Goal: Task Accomplishment & Management: Manage account settings

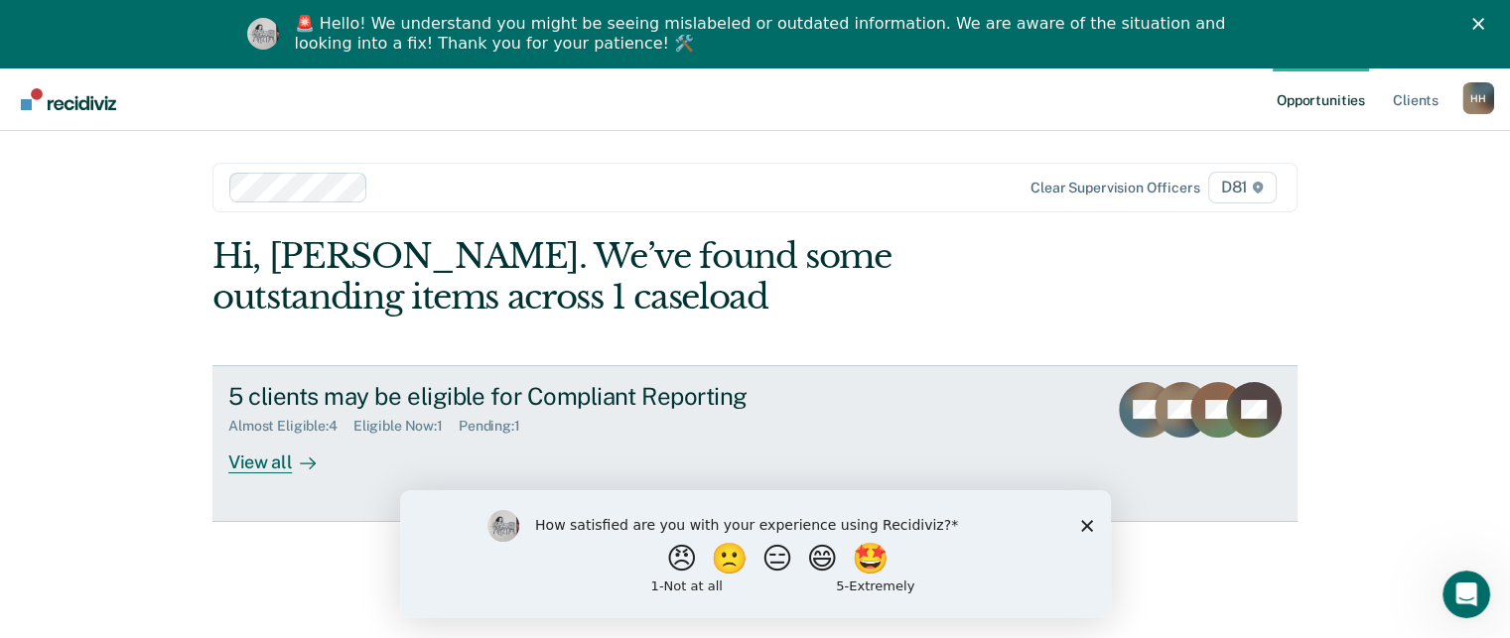
click at [759, 398] on div "5 clients may be eligible for Compliant Reporting" at bounding box center [576, 396] width 697 height 29
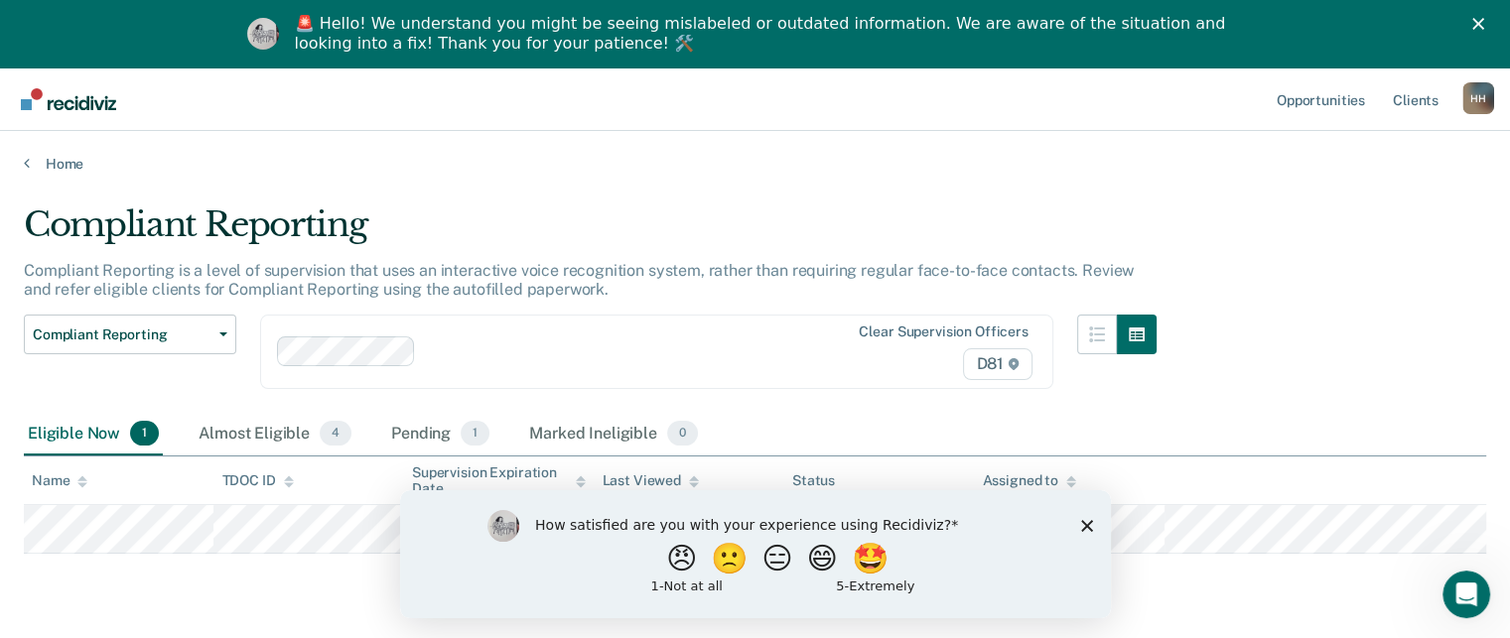
scroll to position [68, 0]
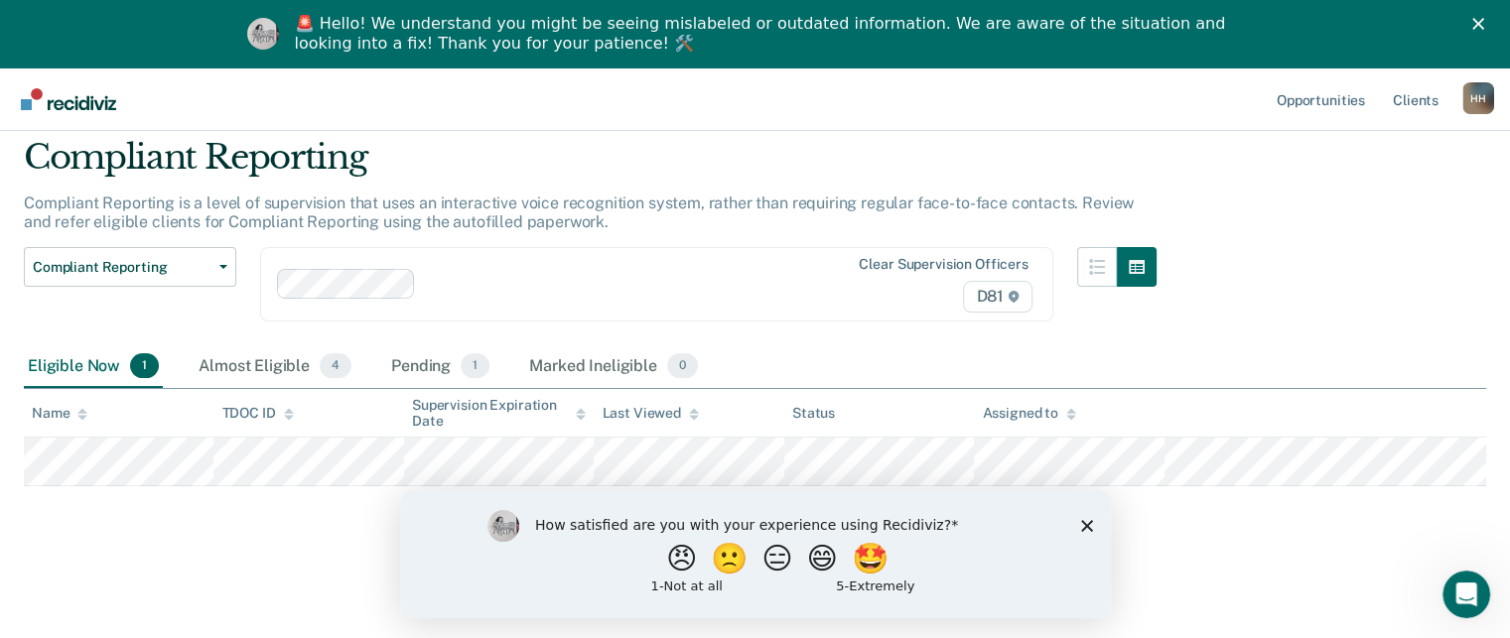
click at [1098, 530] on div "How satisfied are you with your experience using Recidiviz? 😠 🙁 😑 😄 🤩 1 - Not a…" at bounding box center [754, 553] width 711 height 128
click at [1084, 522] on icon "Close survey" at bounding box center [1086, 525] width 12 height 12
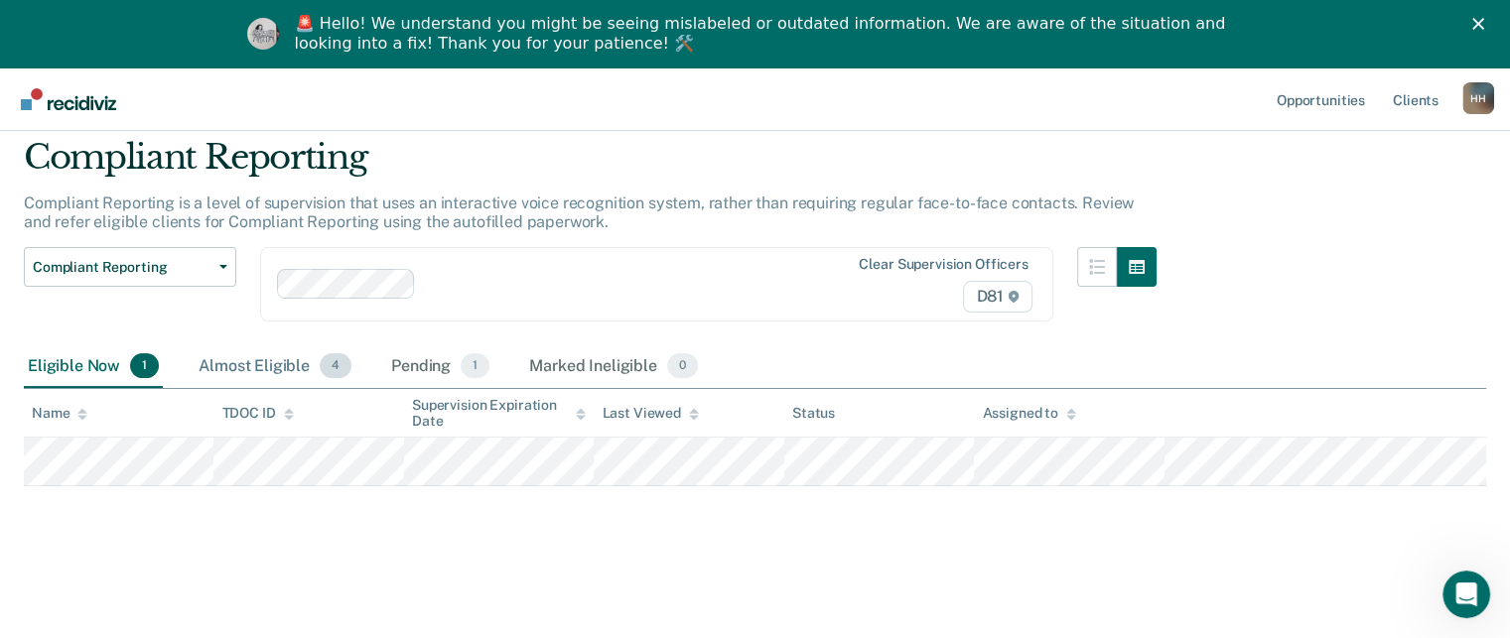
click at [275, 358] on div "Almost Eligible 4" at bounding box center [275, 368] width 161 height 44
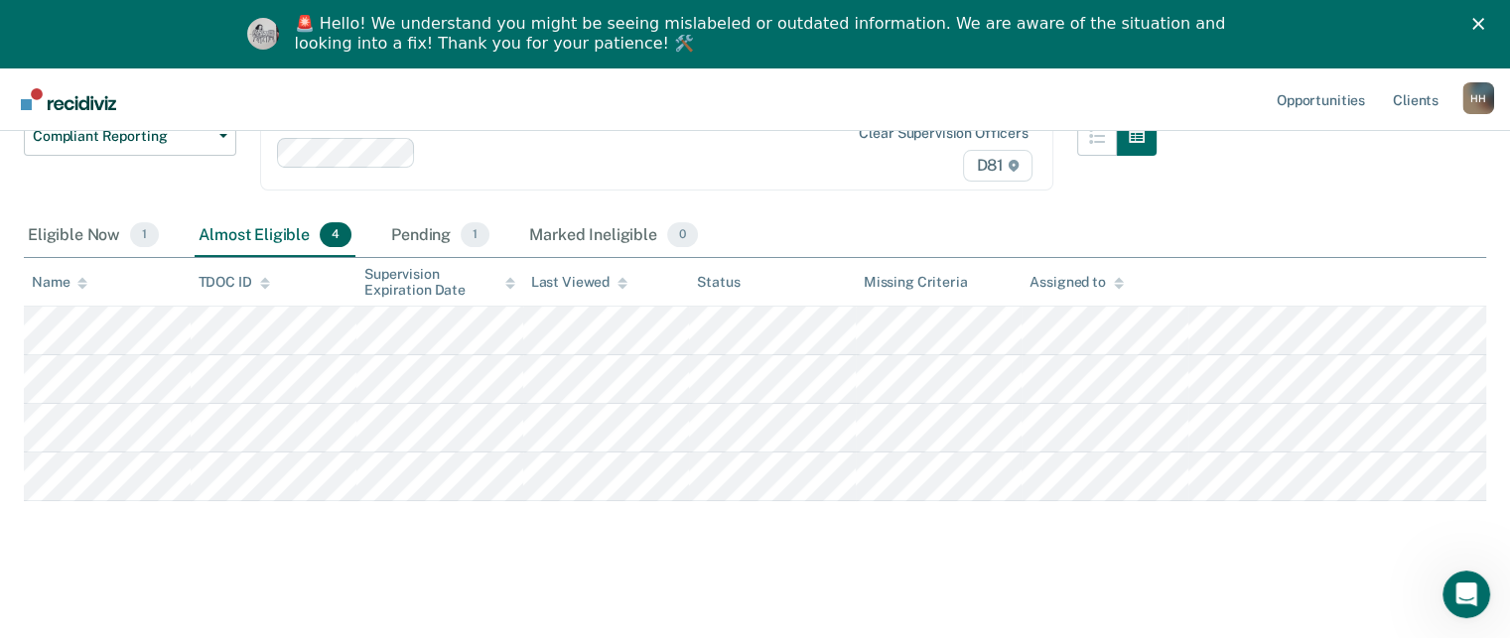
scroll to position [203, 0]
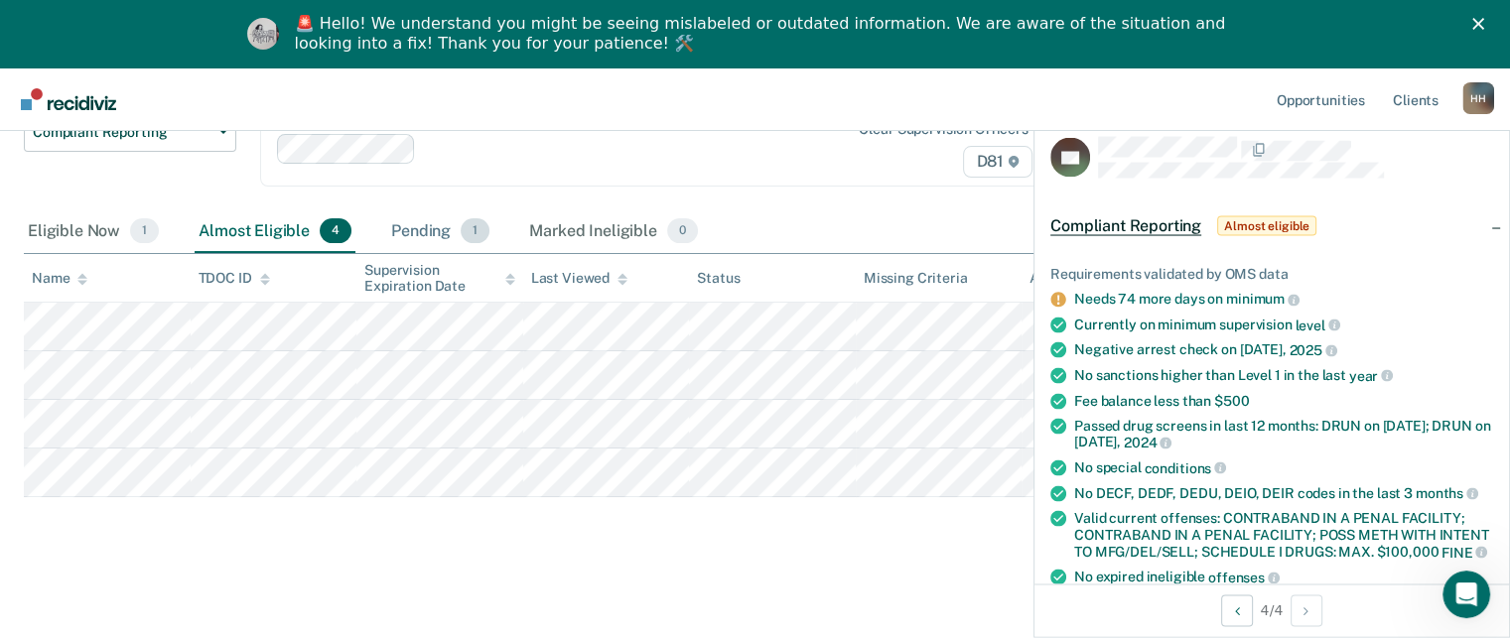
click at [445, 227] on div "Pending 1" at bounding box center [440, 232] width 106 height 44
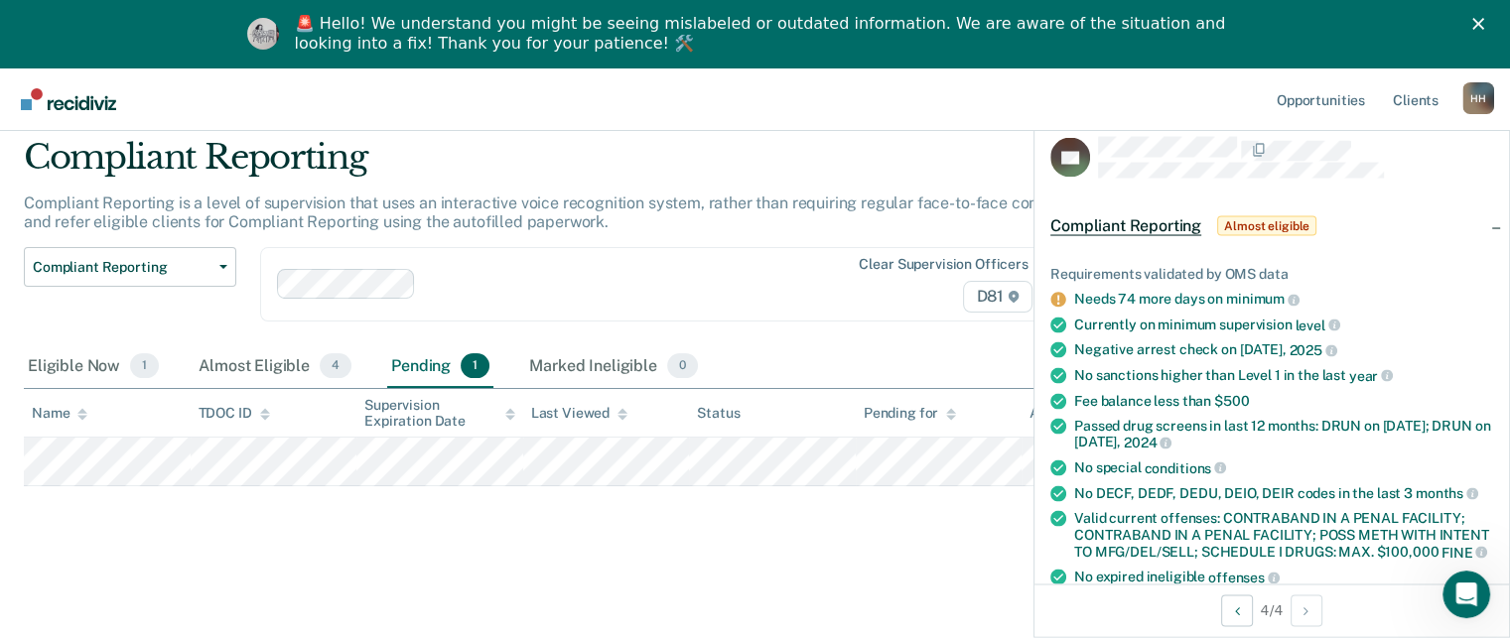
scroll to position [68, 0]
click at [592, 367] on div "Marked Ineligible 0" at bounding box center [613, 368] width 177 height 44
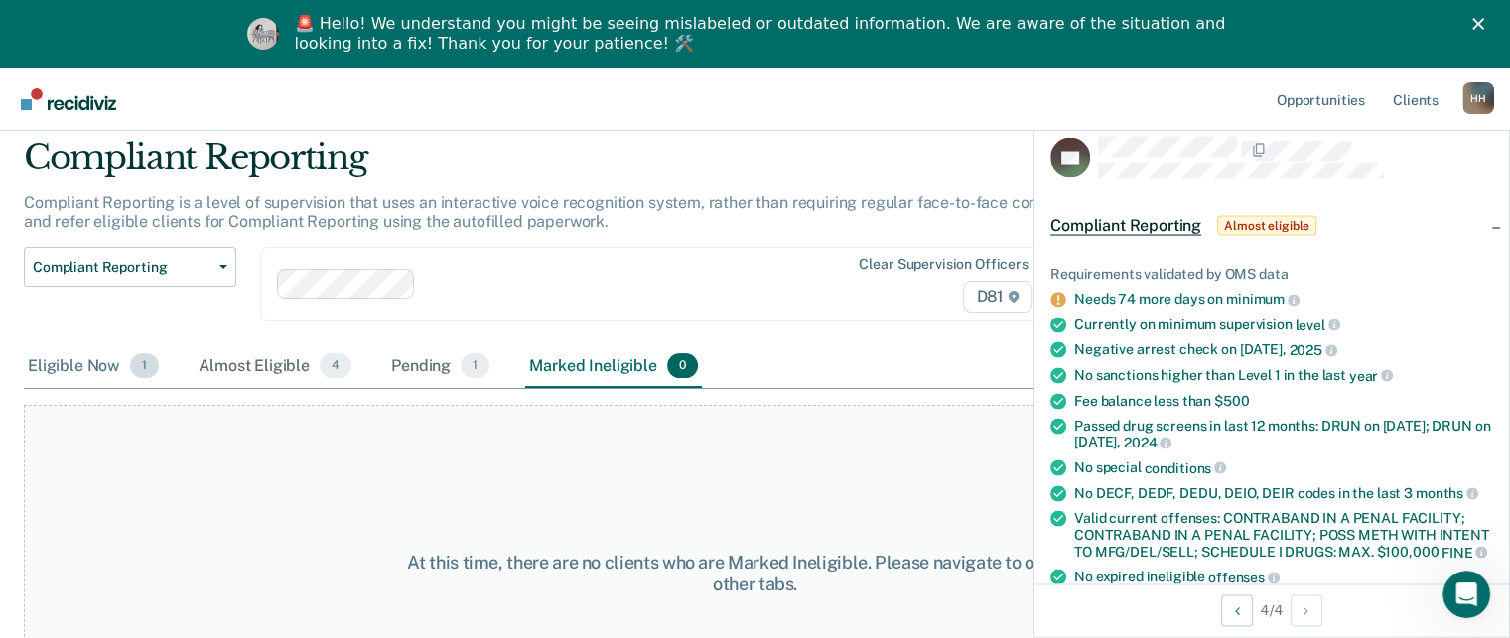
click at [103, 356] on div "Eligible Now 1" at bounding box center [93, 368] width 139 height 44
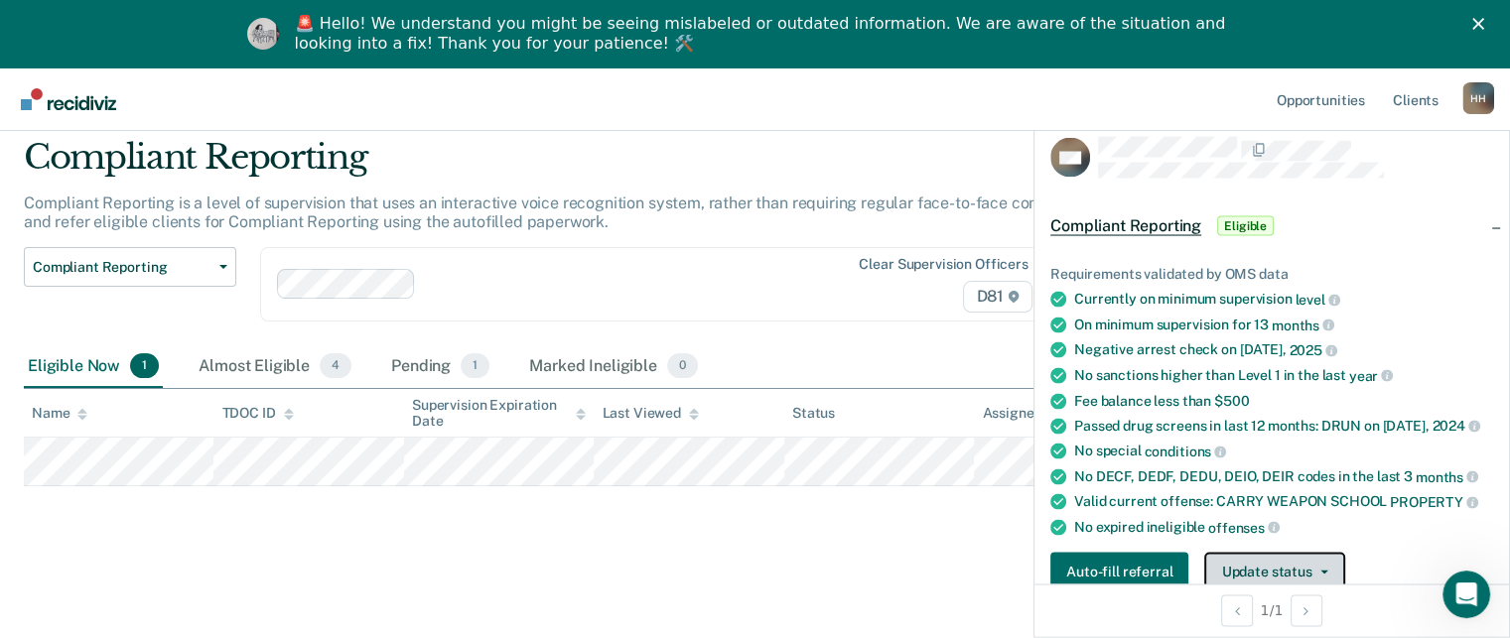
click at [1324, 581] on button "Update status" at bounding box center [1274, 572] width 140 height 40
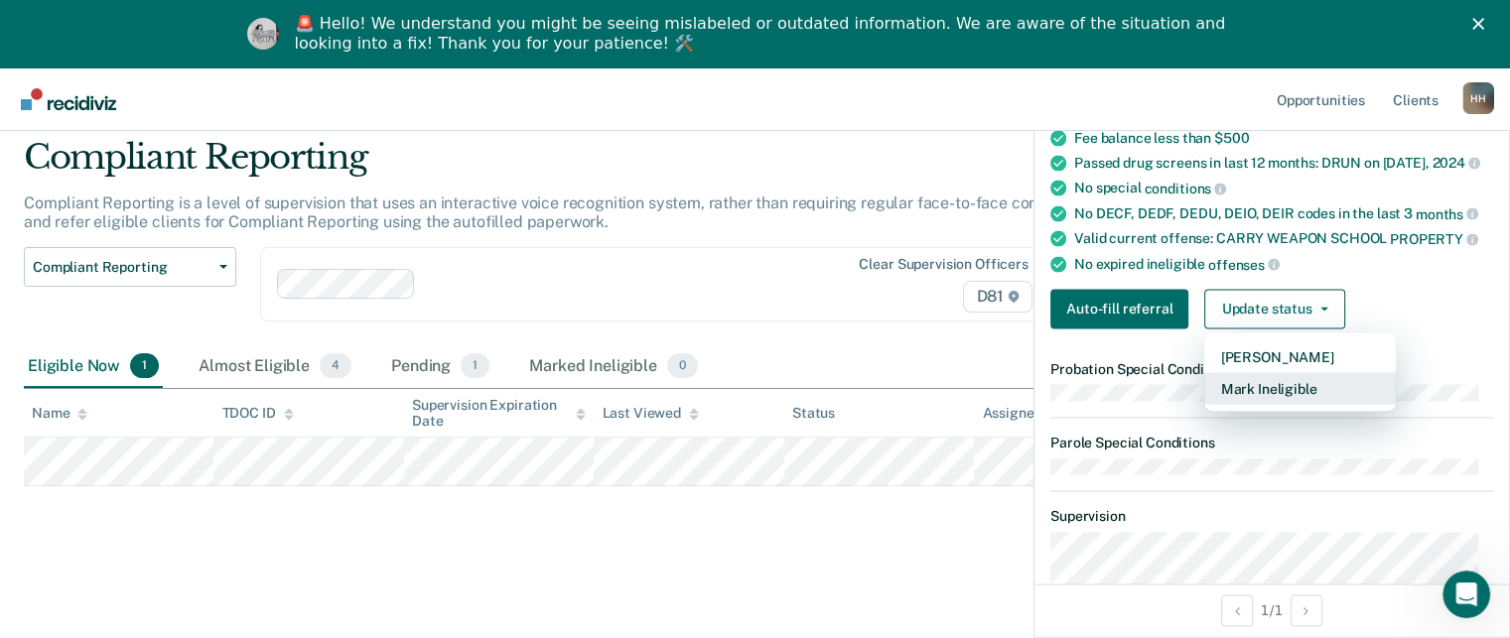
click at [1295, 384] on button "Mark Ineligible" at bounding box center [1300, 388] width 192 height 32
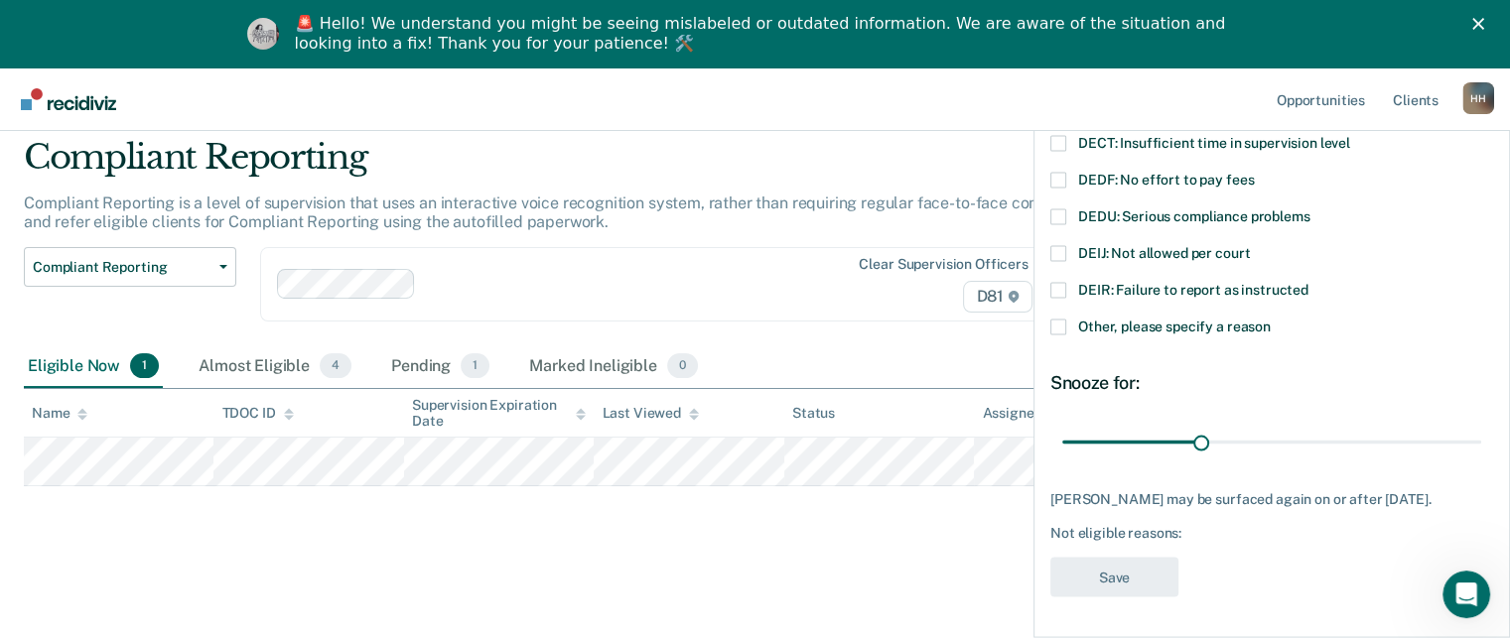
scroll to position [216, 0]
drag, startPoint x: 1192, startPoint y: 428, endPoint x: 1575, endPoint y: 347, distance: 390.6
type input "90"
click at [1481, 425] on input "range" at bounding box center [1271, 442] width 419 height 35
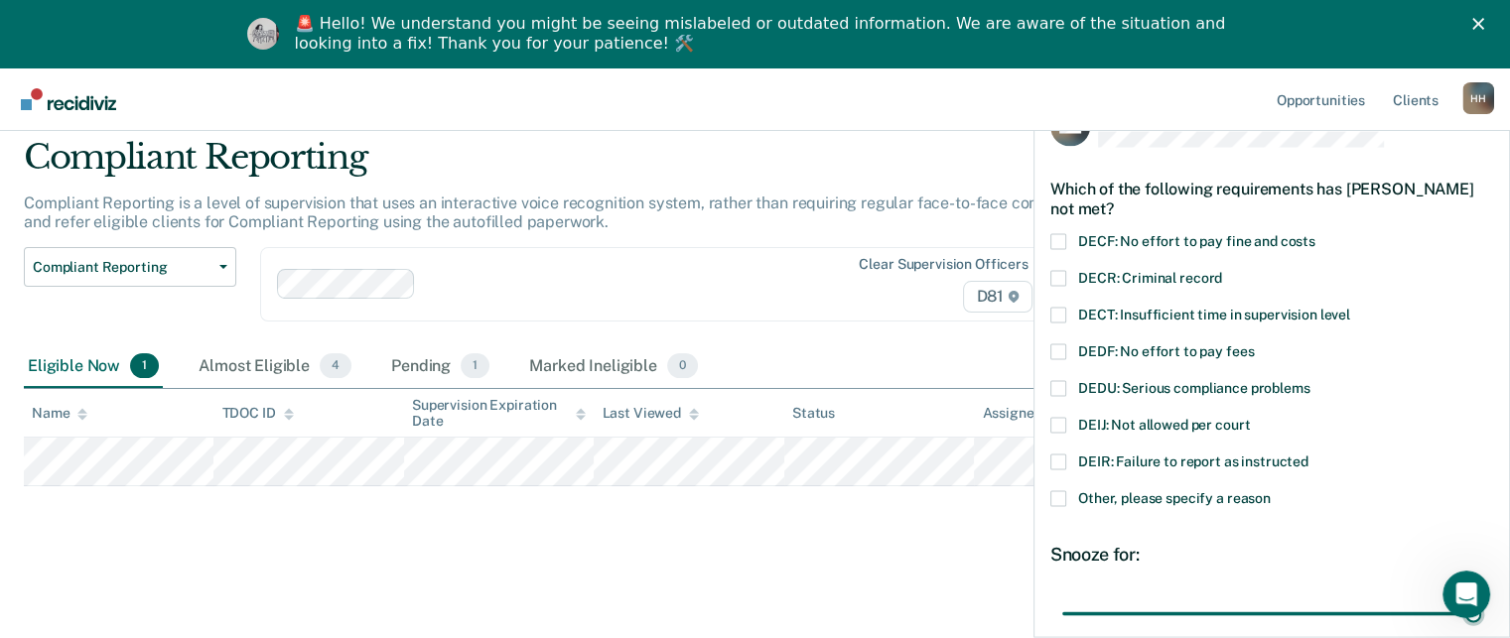
scroll to position [30, 0]
click at [1058, 492] on span at bounding box center [1058, 499] width 16 height 16
click at [1271, 491] on input "Other, please specify a reason" at bounding box center [1271, 491] width 0 height 0
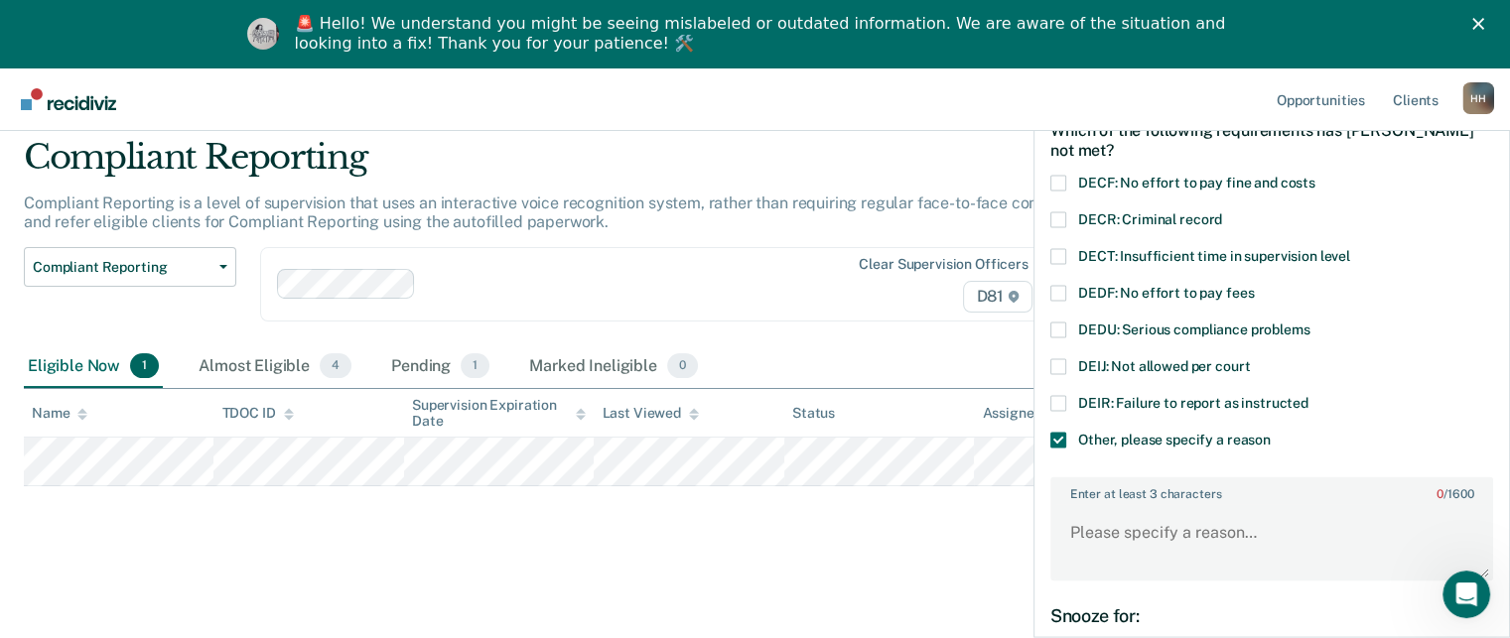
scroll to position [89, 0]
click at [1136, 544] on textarea "Enter at least 3 characters 0 / 1600" at bounding box center [1271, 541] width 439 height 73
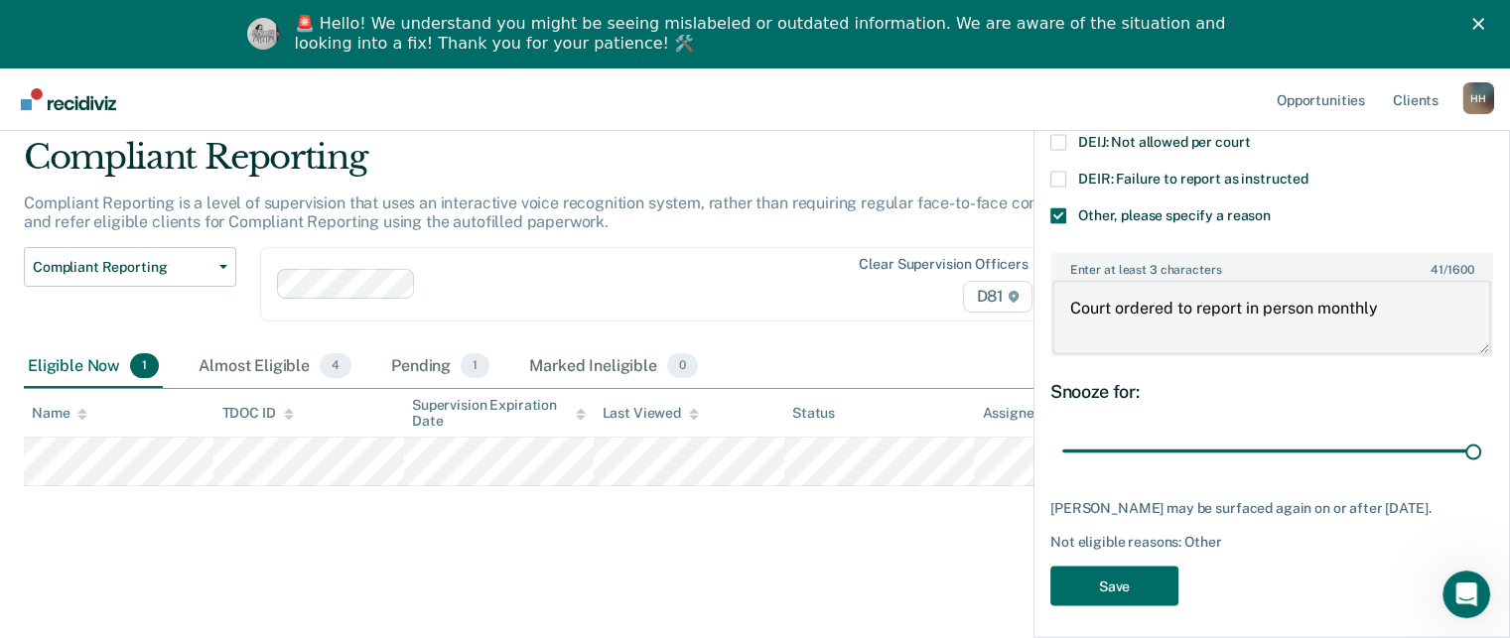
scroll to position [317, 0]
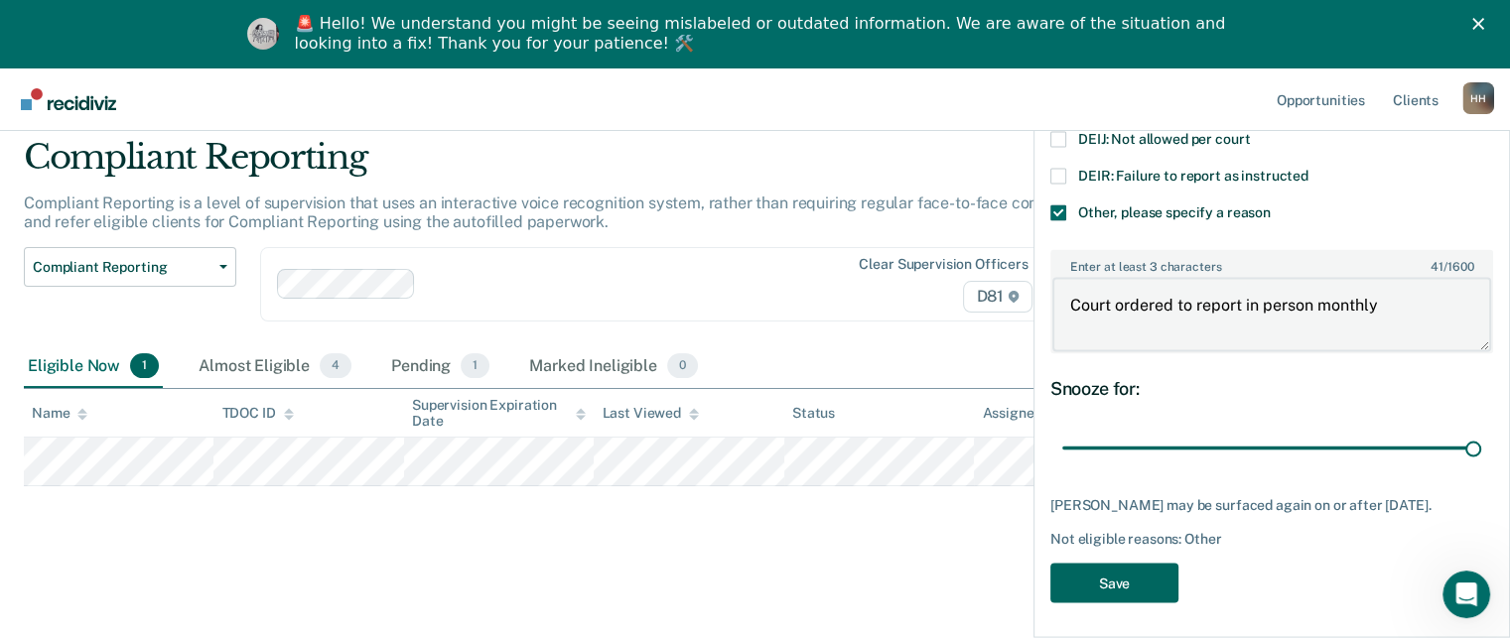
type textarea "Court ordered to report in person monthly"
click at [1144, 597] on button "Save" at bounding box center [1114, 583] width 128 height 41
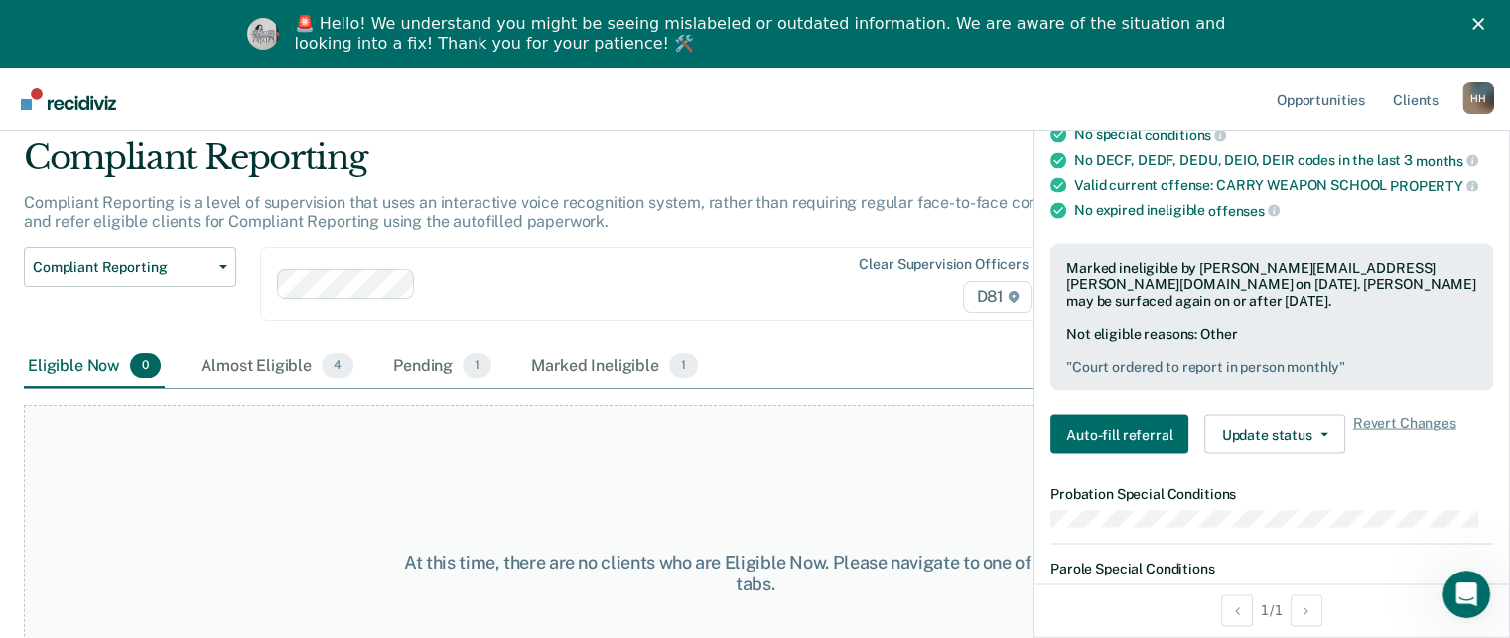
click at [961, 473] on div "At this time, there are no clients who are Eligible Now. Please navigate to one…" at bounding box center [755, 573] width 1462 height 337
click at [1484, 23] on polygon "Close" at bounding box center [1478, 24] width 12 height 12
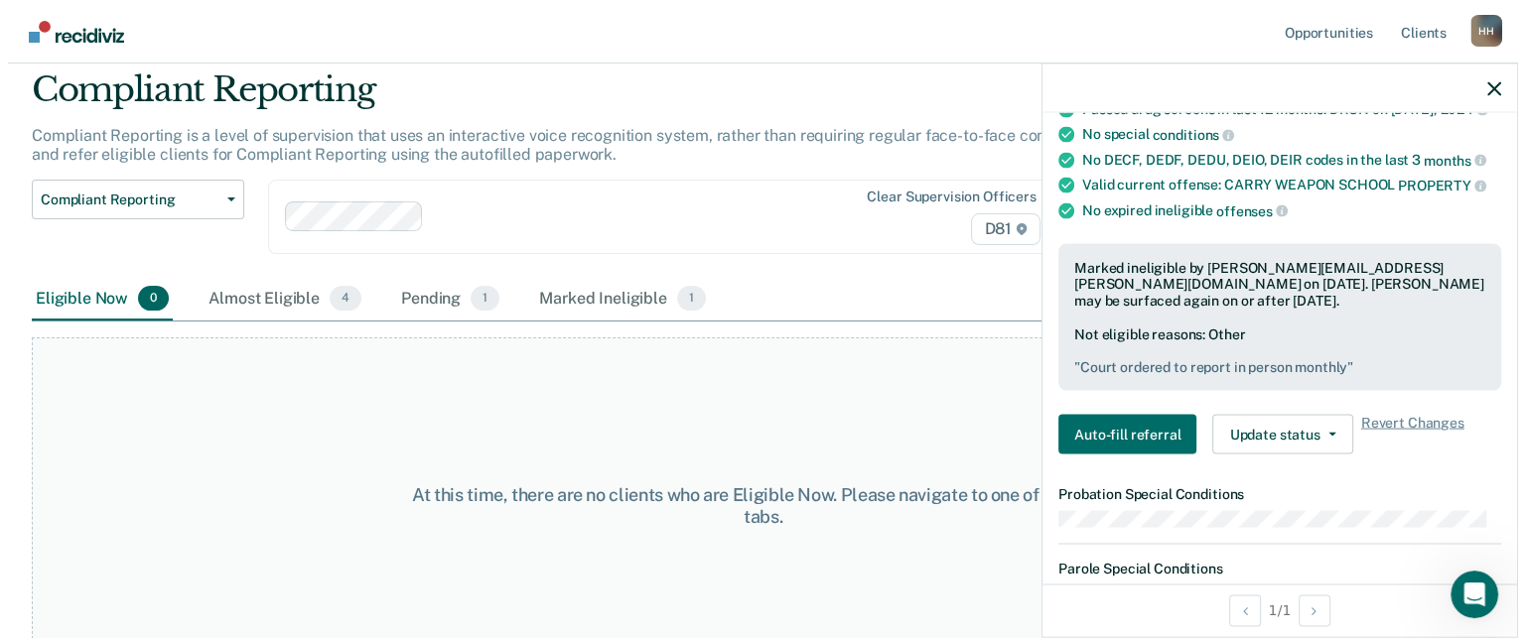
scroll to position [0, 0]
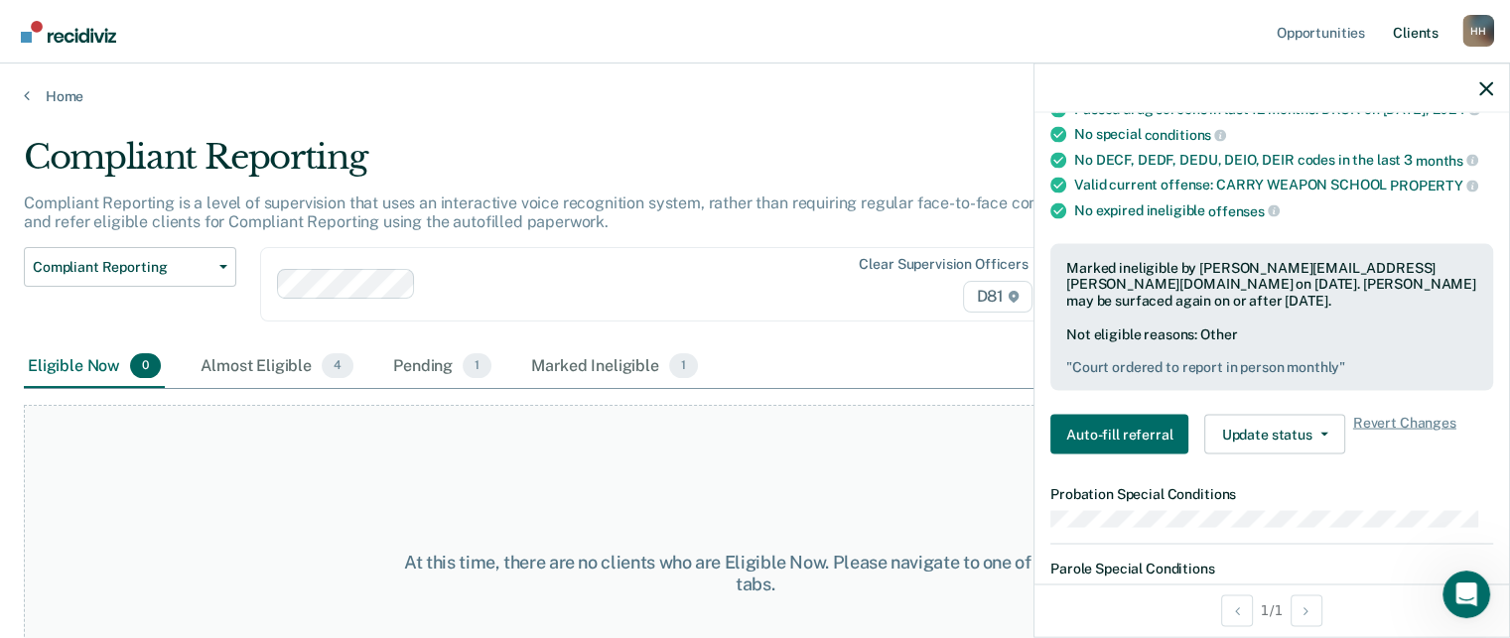
click at [1418, 39] on link "Client s" at bounding box center [1416, 32] width 54 height 64
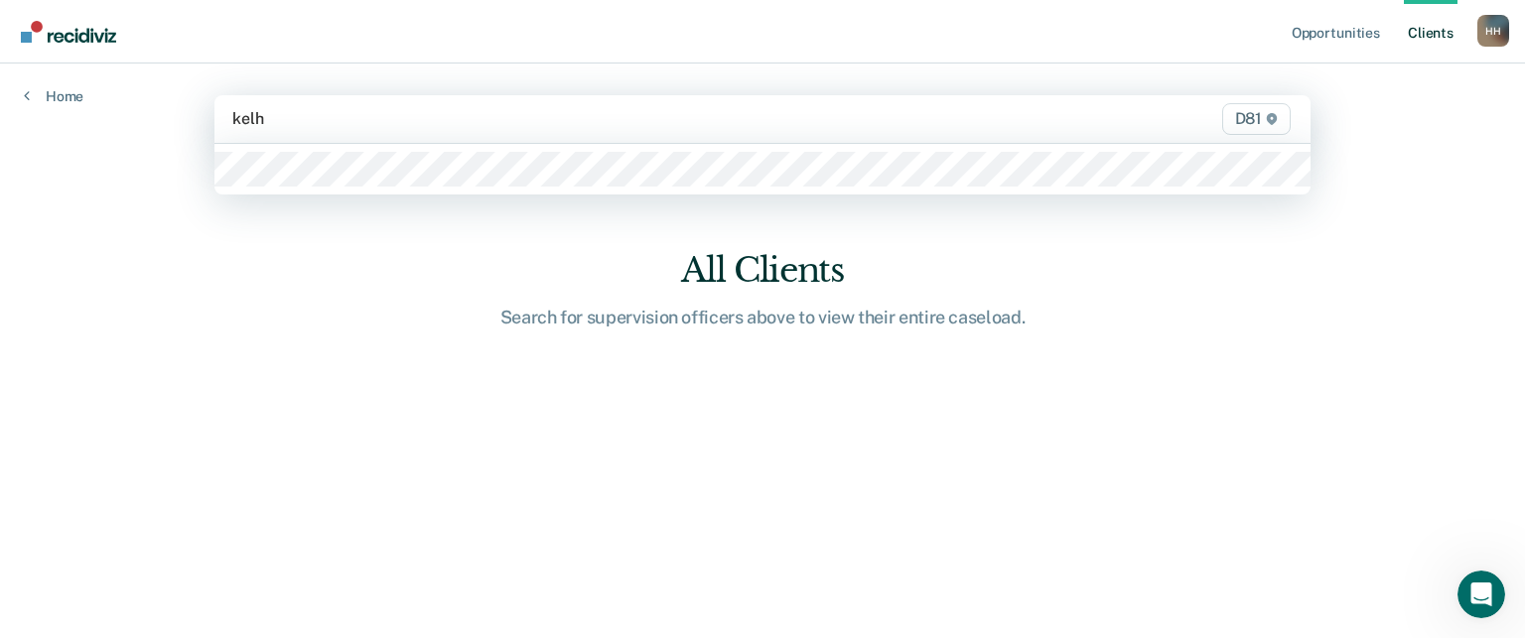
type input "kelhi"
type input "daug"
